Goal: Information Seeking & Learning: Learn about a topic

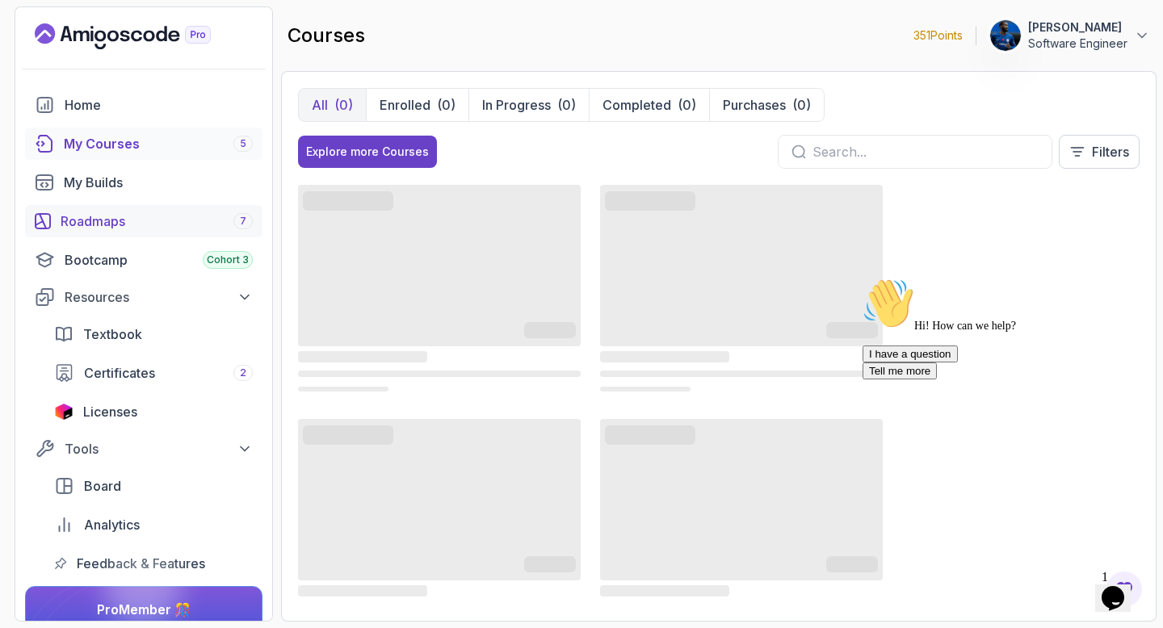
click at [167, 225] on div "Roadmaps 7" at bounding box center [157, 221] width 192 height 19
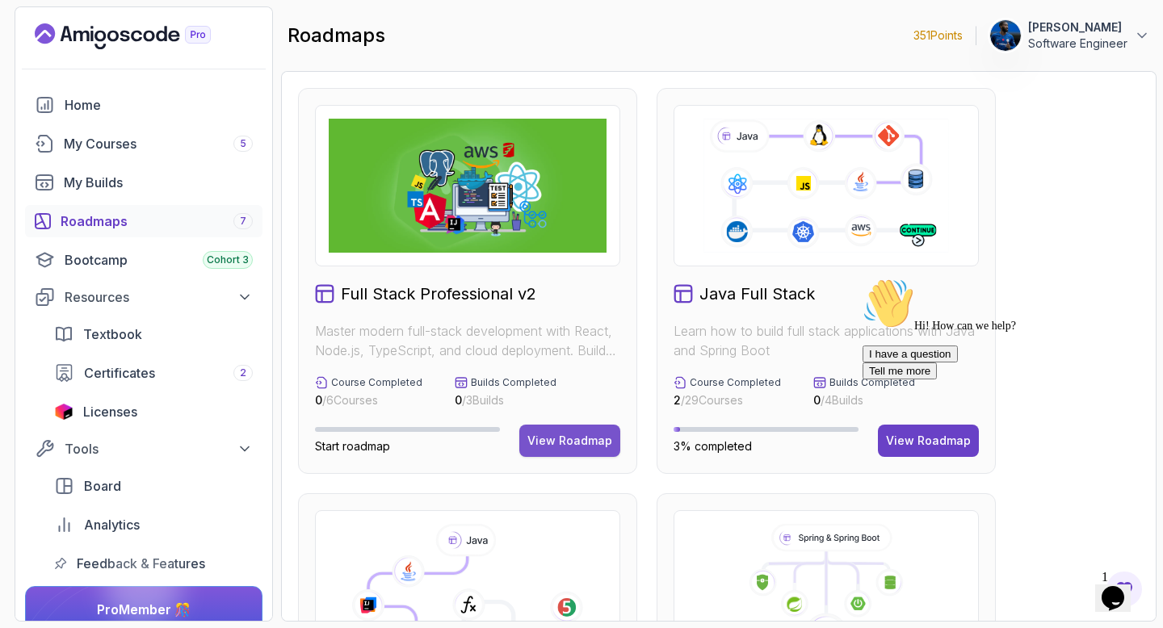
click at [563, 435] on div "View Roadmap" at bounding box center [569, 441] width 85 height 16
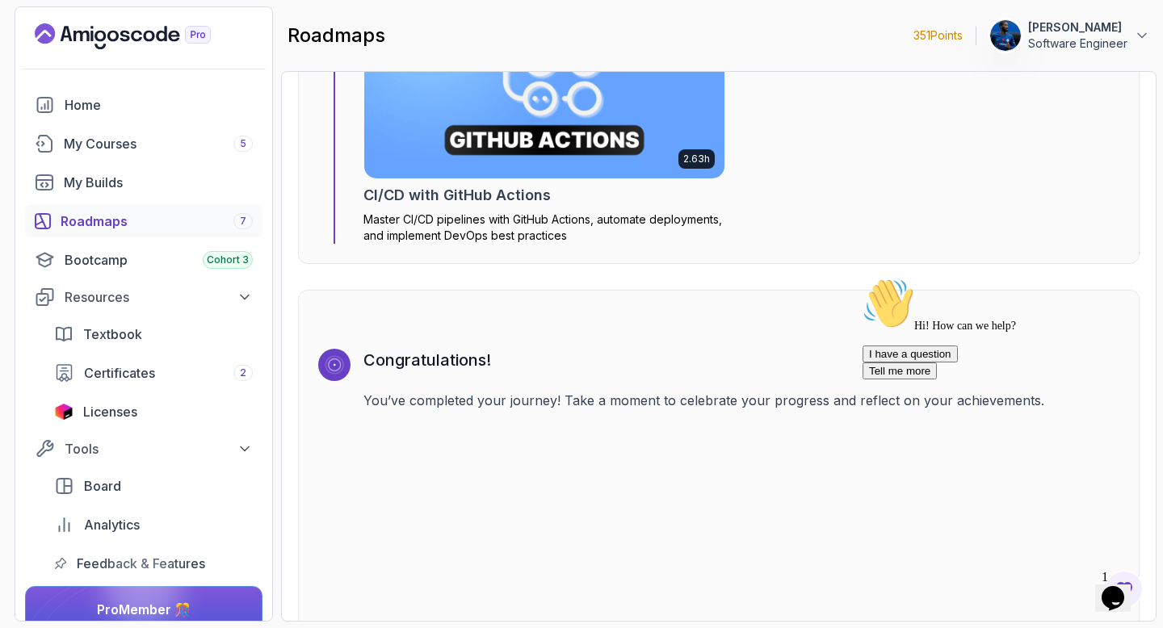
scroll to position [5038, 0]
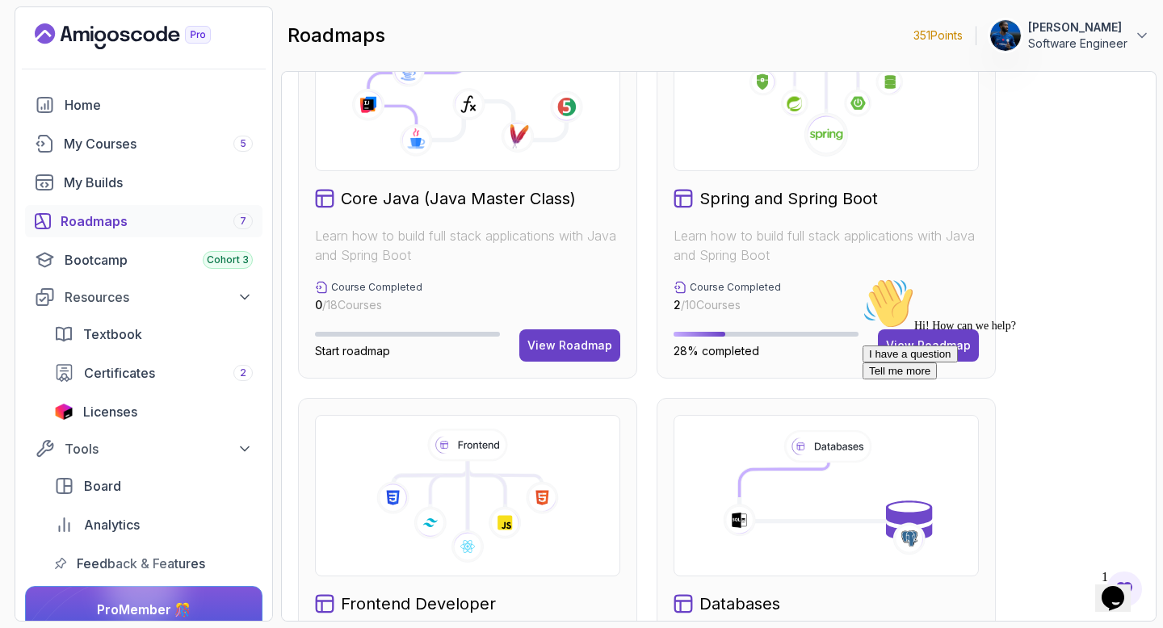
scroll to position [451, 0]
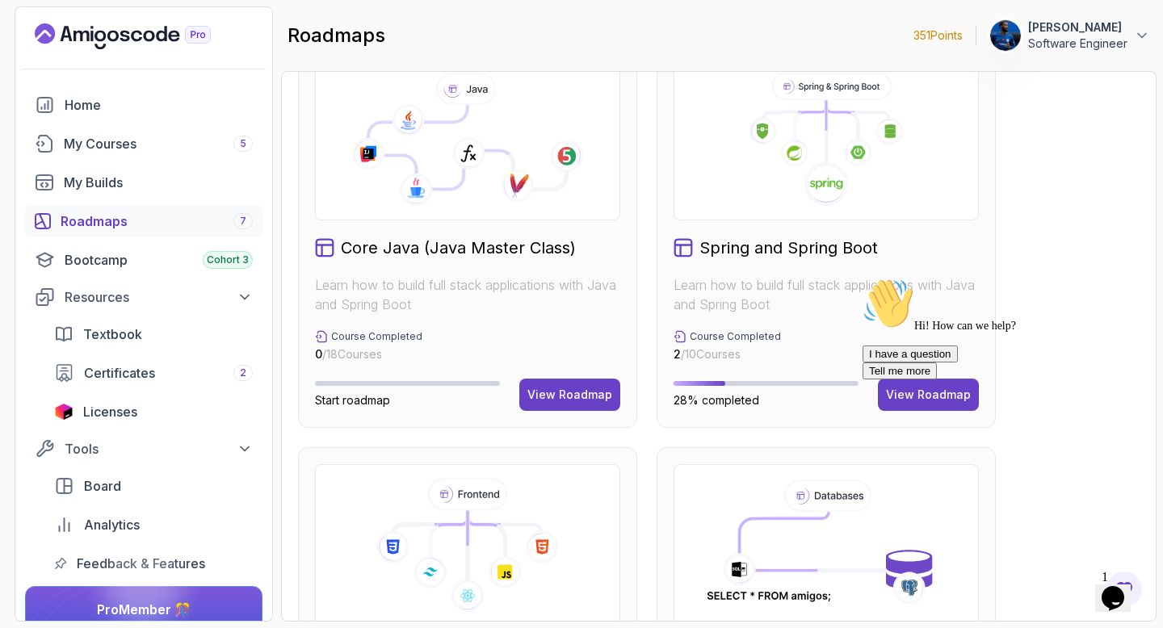
click at [572, 250] on icon at bounding box center [682, 247] width 19 height 19
click at [572, 278] on div at bounding box center [1007, 278] width 291 height 0
click at [572, 379] on div "Hi! How can we help? I have a question Tell me more" at bounding box center [1007, 329] width 291 height 102
click at [572, 278] on icon "Chat attention grabber" at bounding box center [862, 278] width 0 height 0
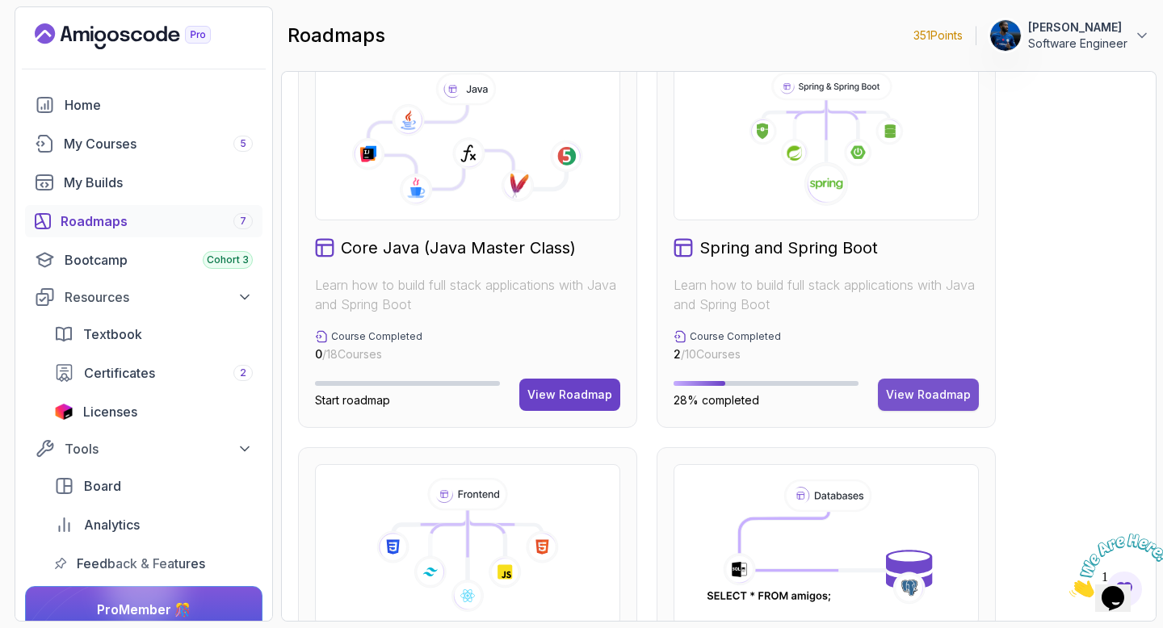
click at [572, 400] on div "View Roadmap" at bounding box center [928, 395] width 85 height 16
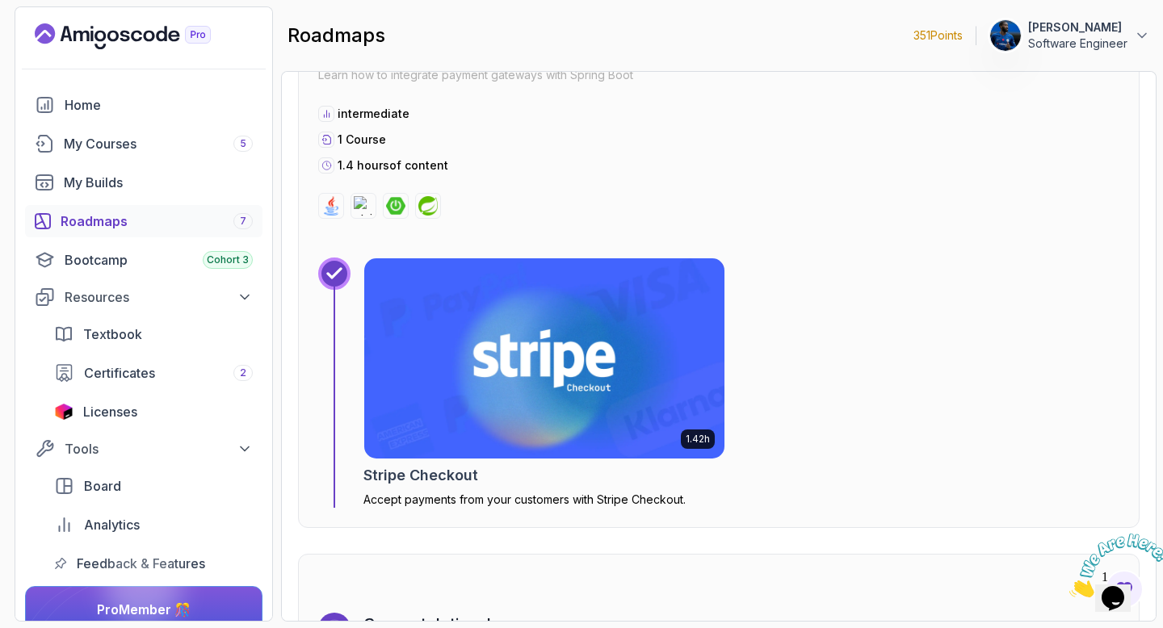
scroll to position [5097, 0]
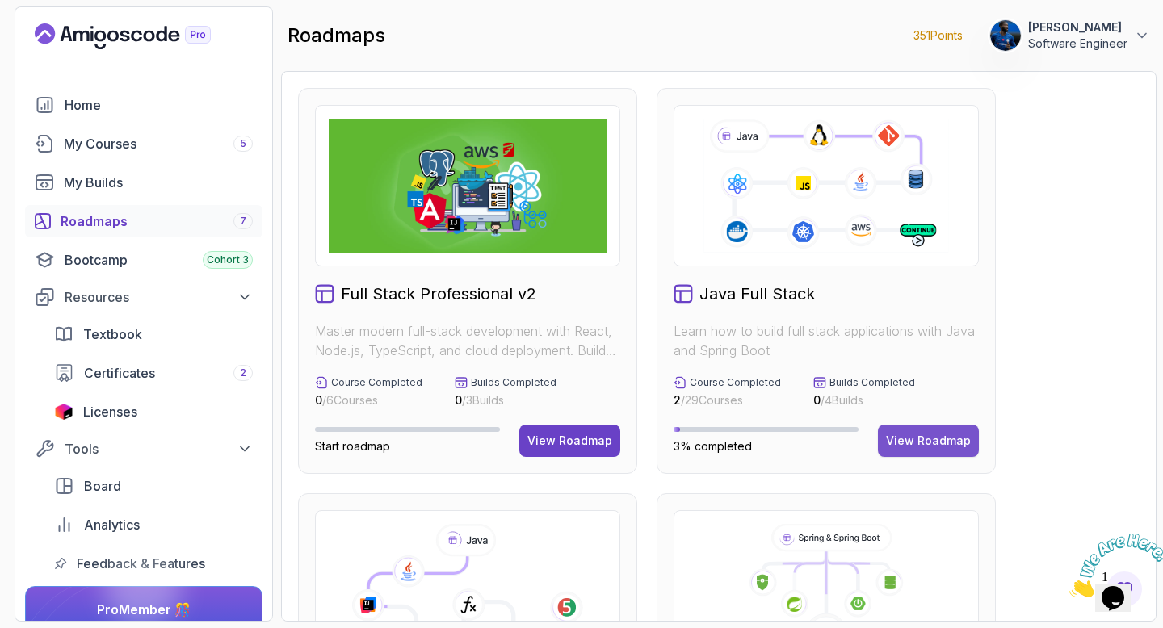
click at [572, 437] on div "View Roadmap" at bounding box center [928, 441] width 85 height 16
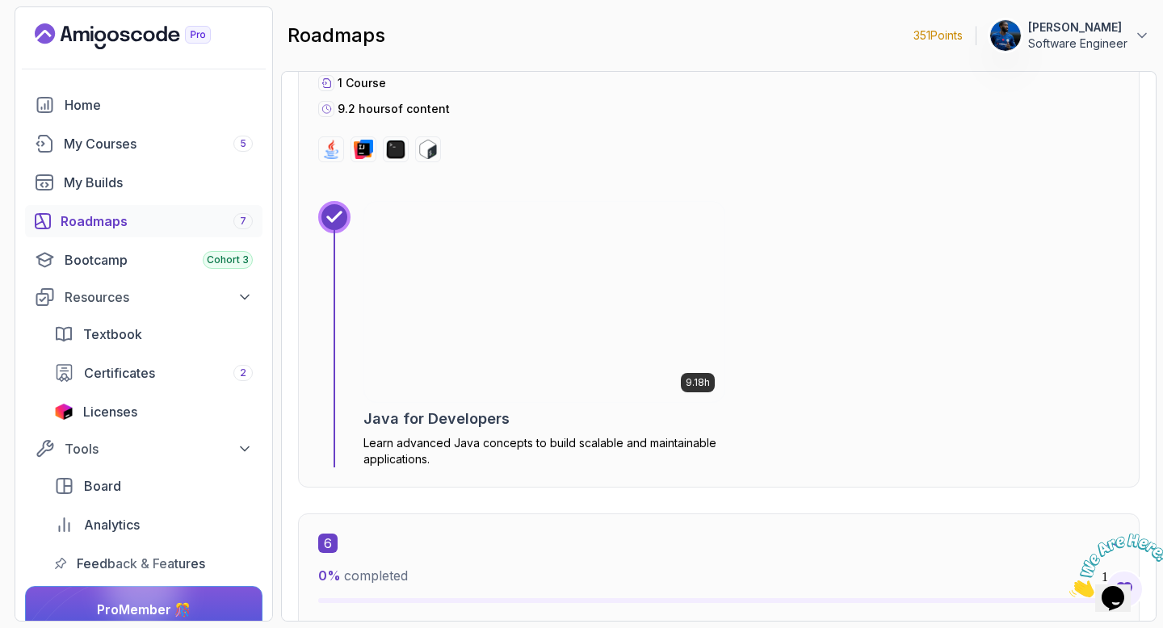
scroll to position [3525, 0]
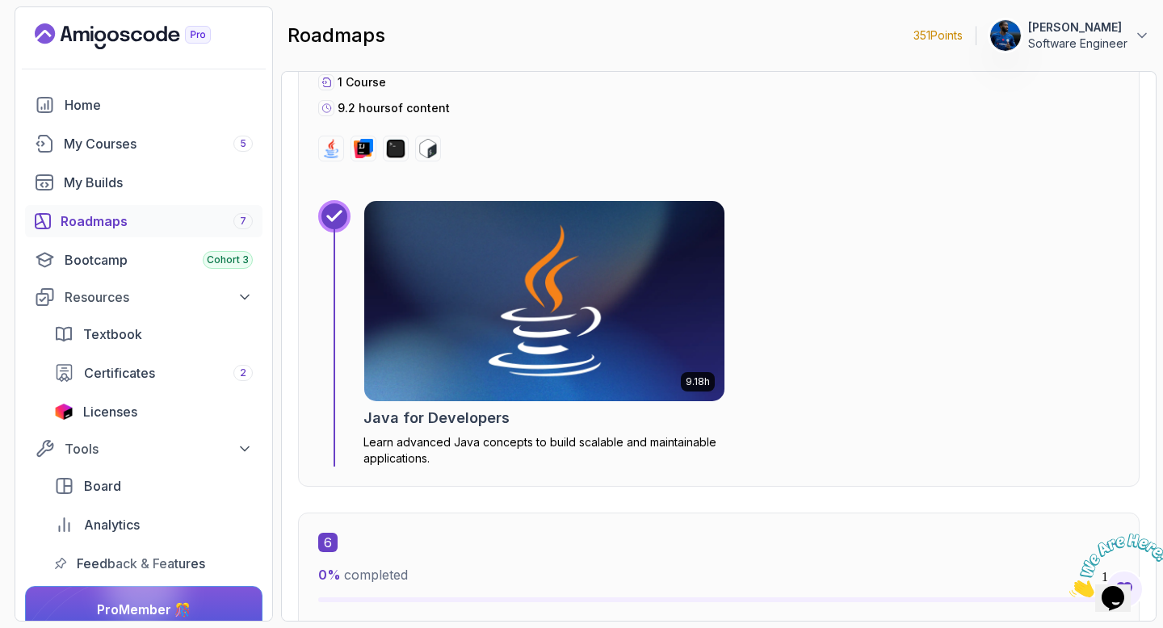
click at [572, 384] on img at bounding box center [544, 301] width 378 height 210
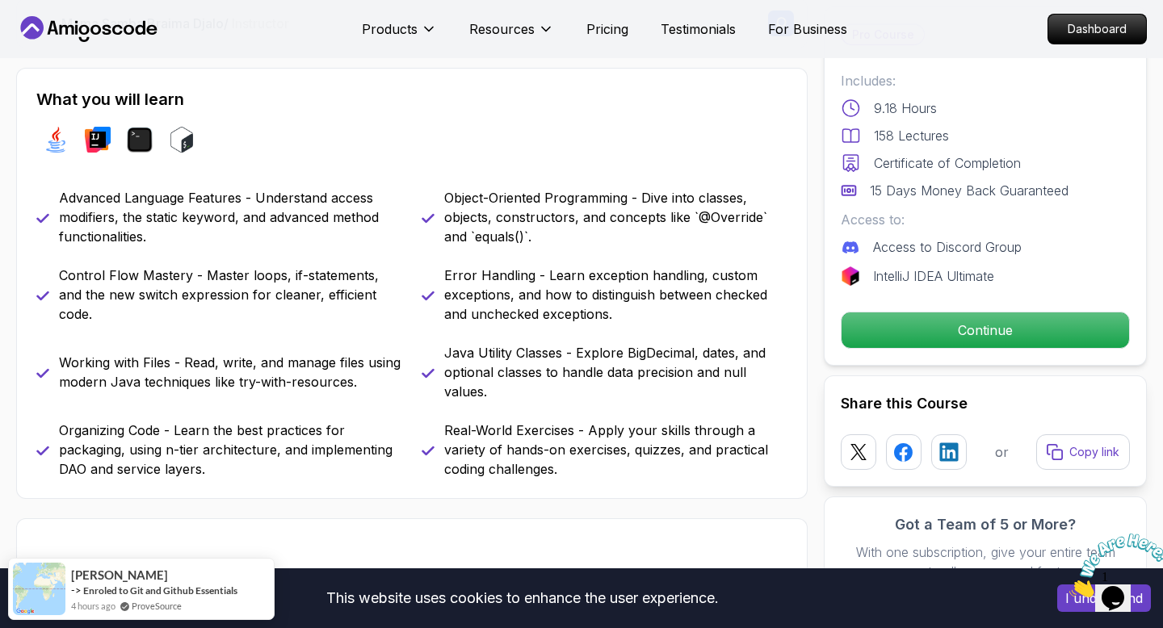
scroll to position [639, 0]
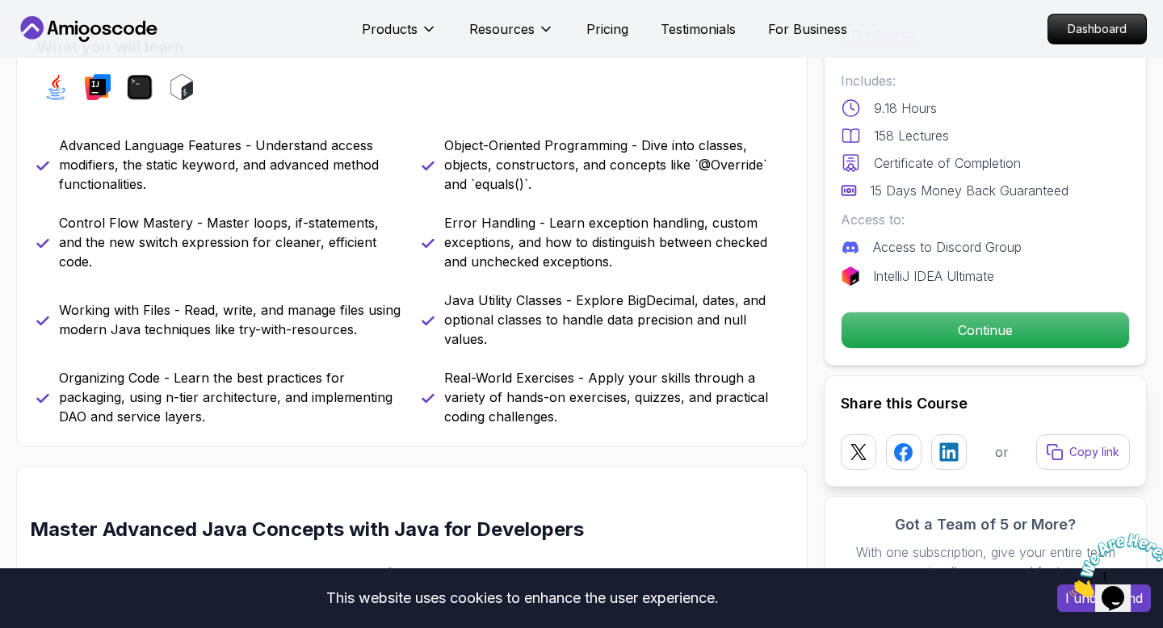
scroll to position [698, 0]
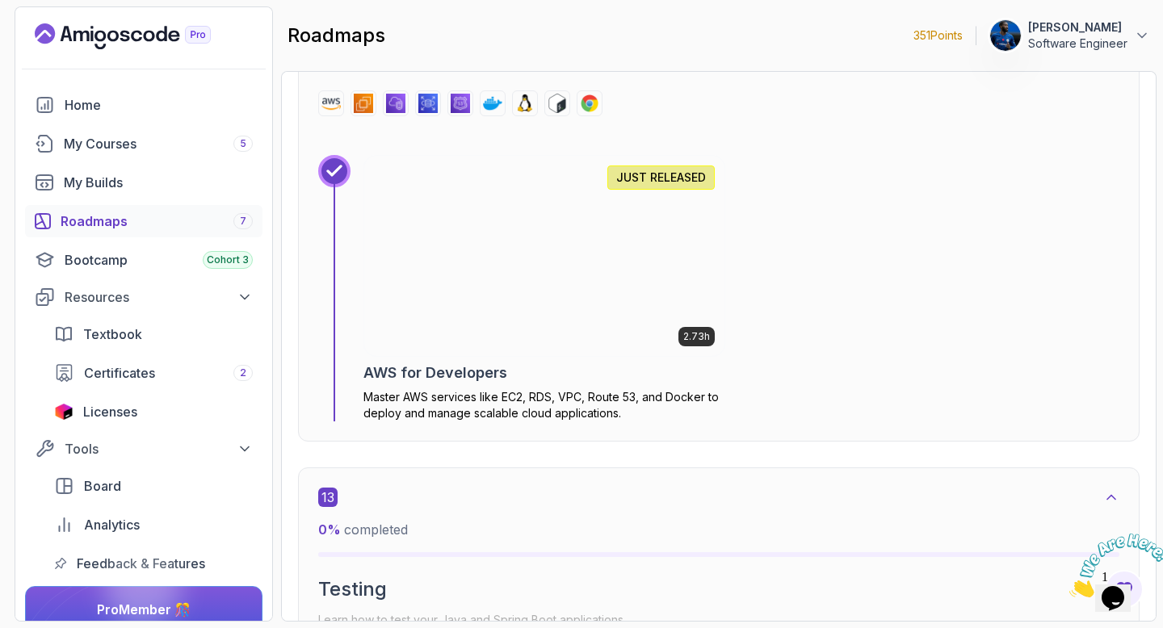
scroll to position [8905, 0]
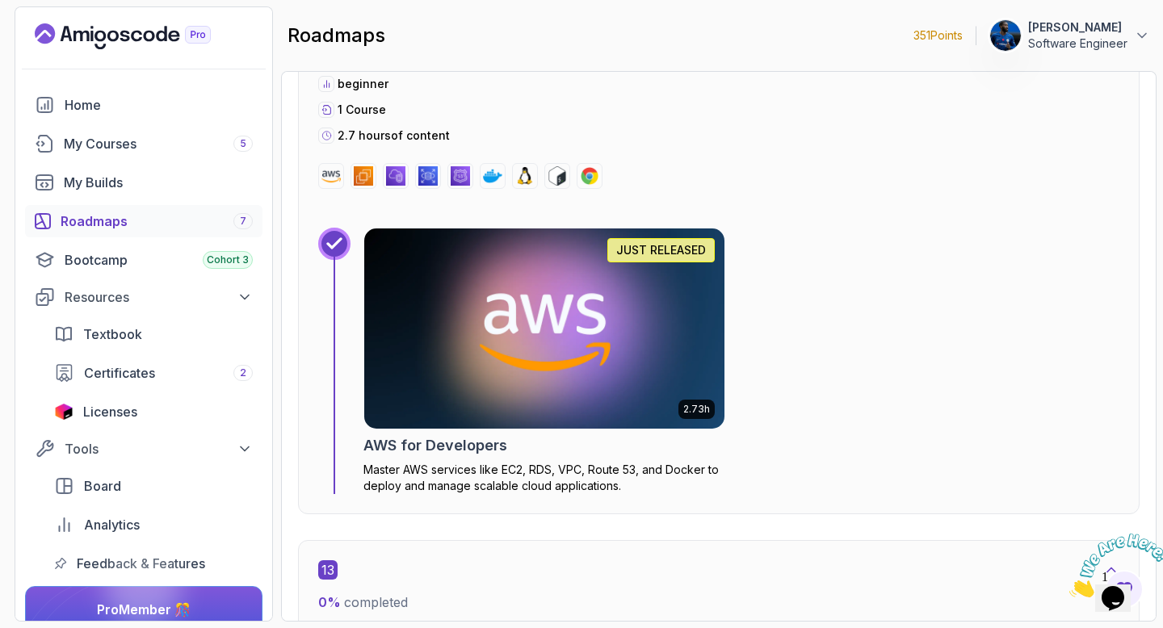
click at [572, 377] on img at bounding box center [544, 329] width 378 height 210
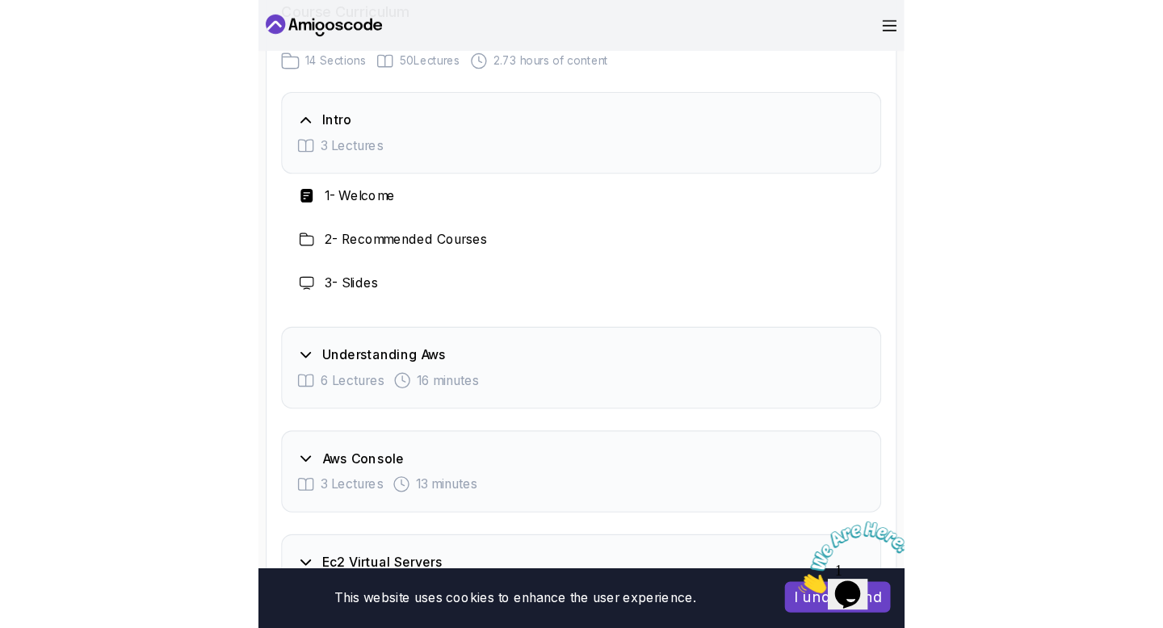
scroll to position [2326, 0]
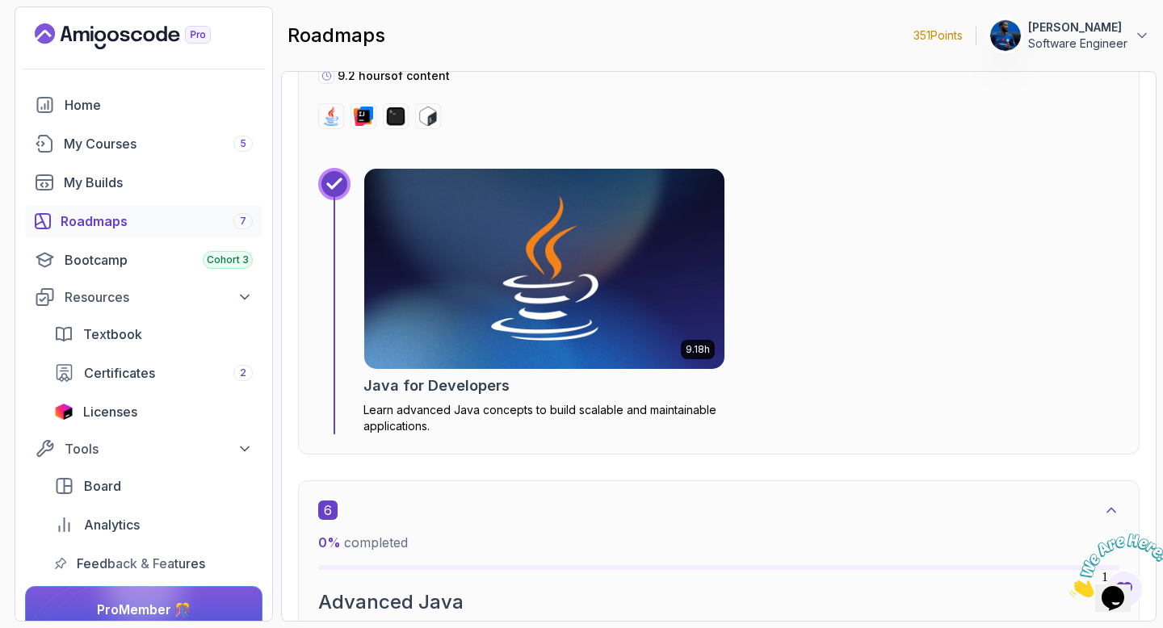
scroll to position [3571, 0]
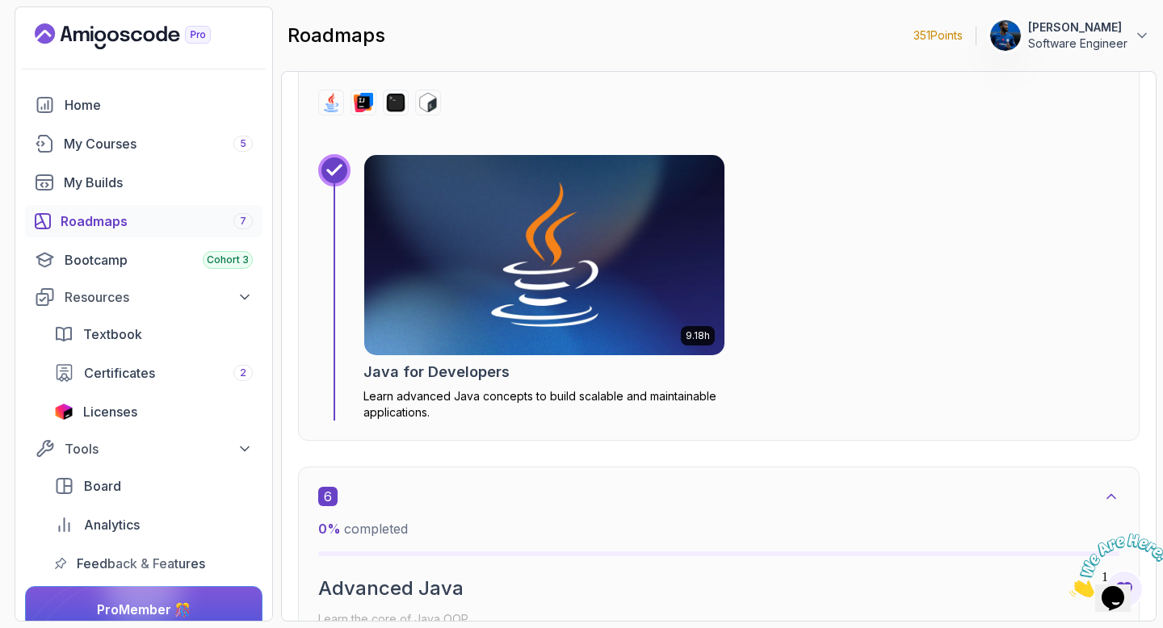
click at [182, 233] on link "Roadmaps 7" at bounding box center [143, 221] width 237 height 32
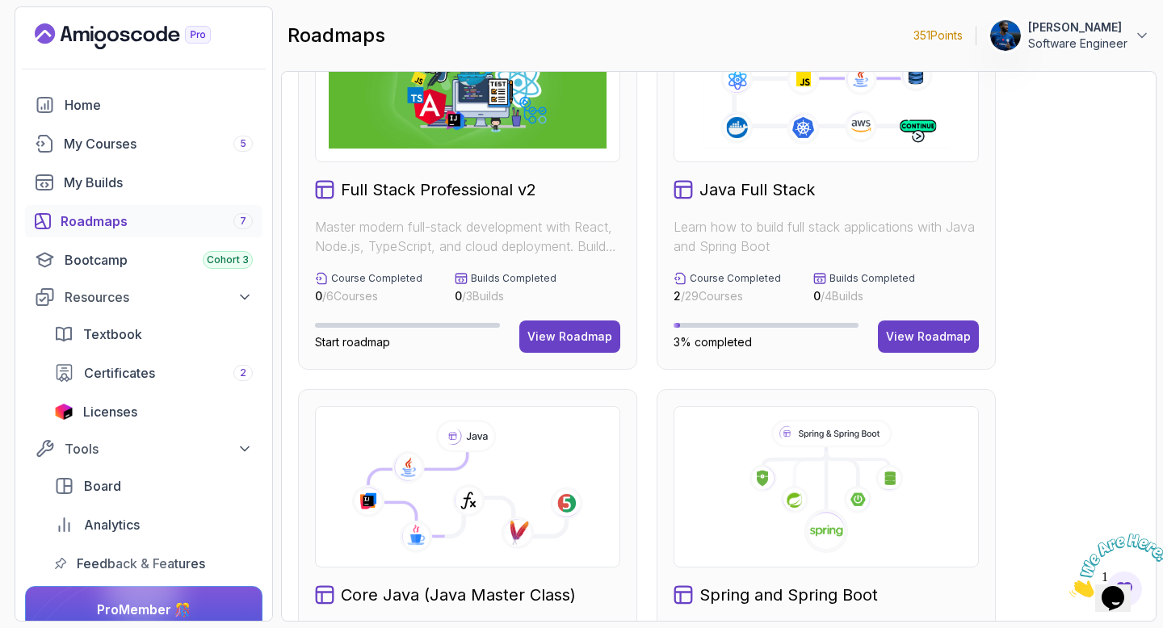
scroll to position [106, 0]
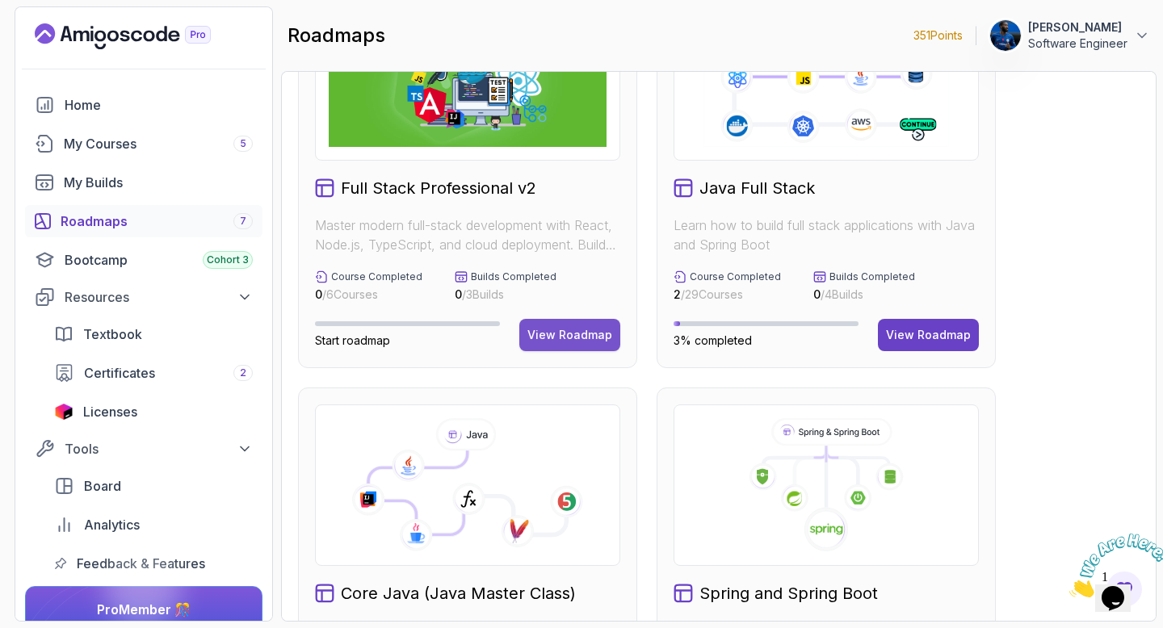
click at [554, 323] on button "View Roadmap" at bounding box center [569, 335] width 101 height 32
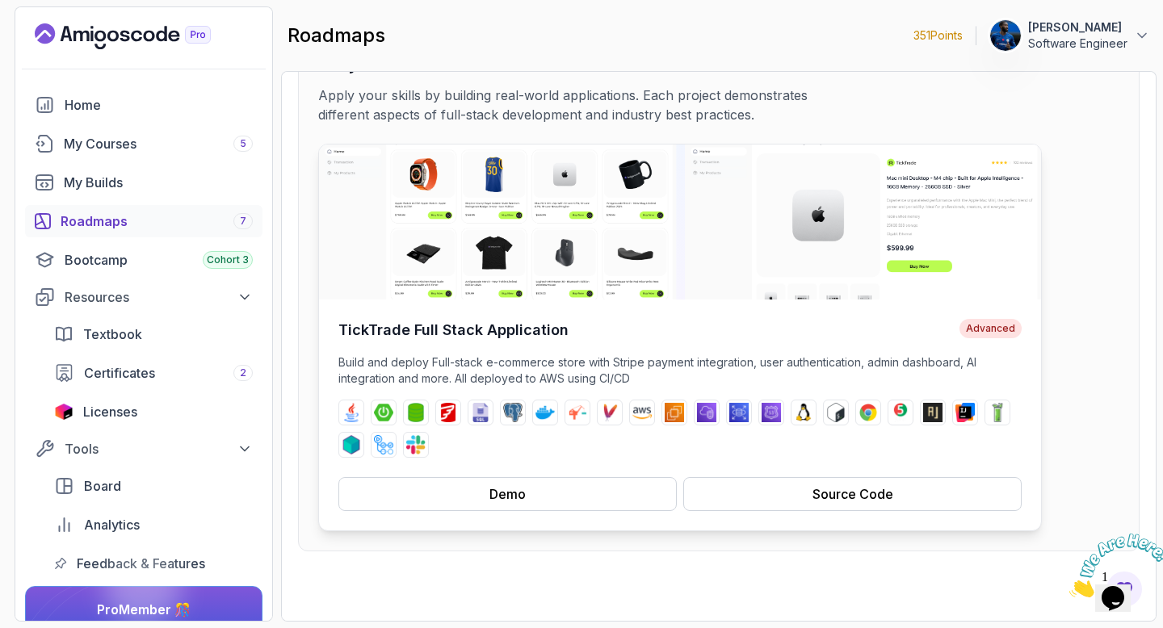
scroll to position [189, 0]
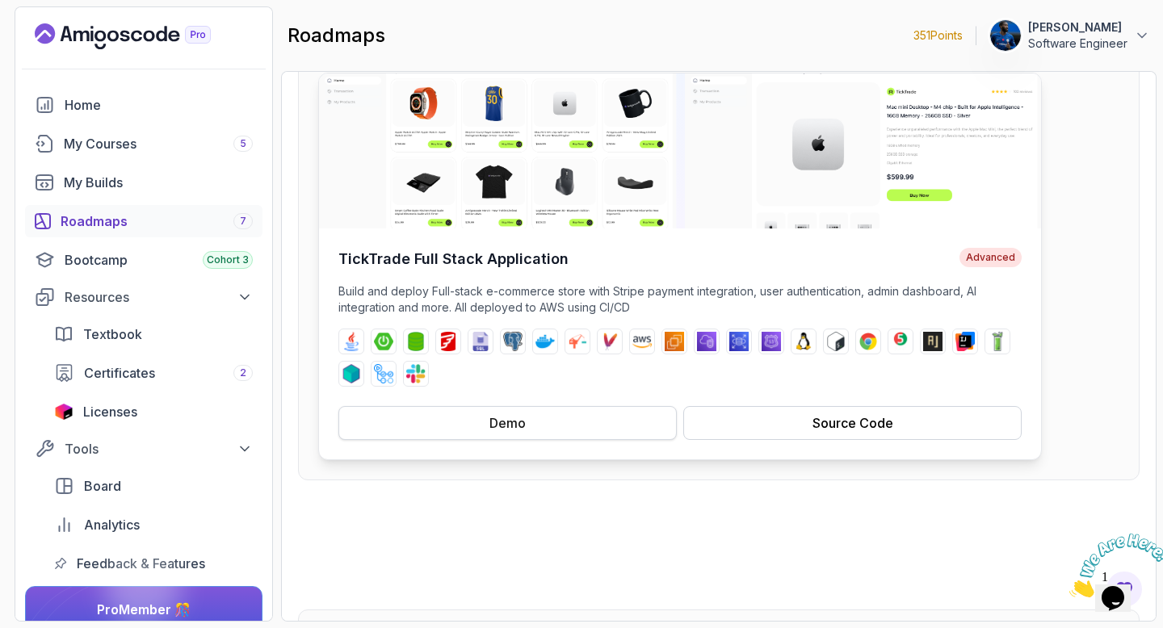
click at [572, 424] on button "Demo" at bounding box center [507, 423] width 338 height 34
click at [572, 412] on button "Source Code" at bounding box center [852, 423] width 338 height 34
